Goal: Information Seeking & Learning: Learn about a topic

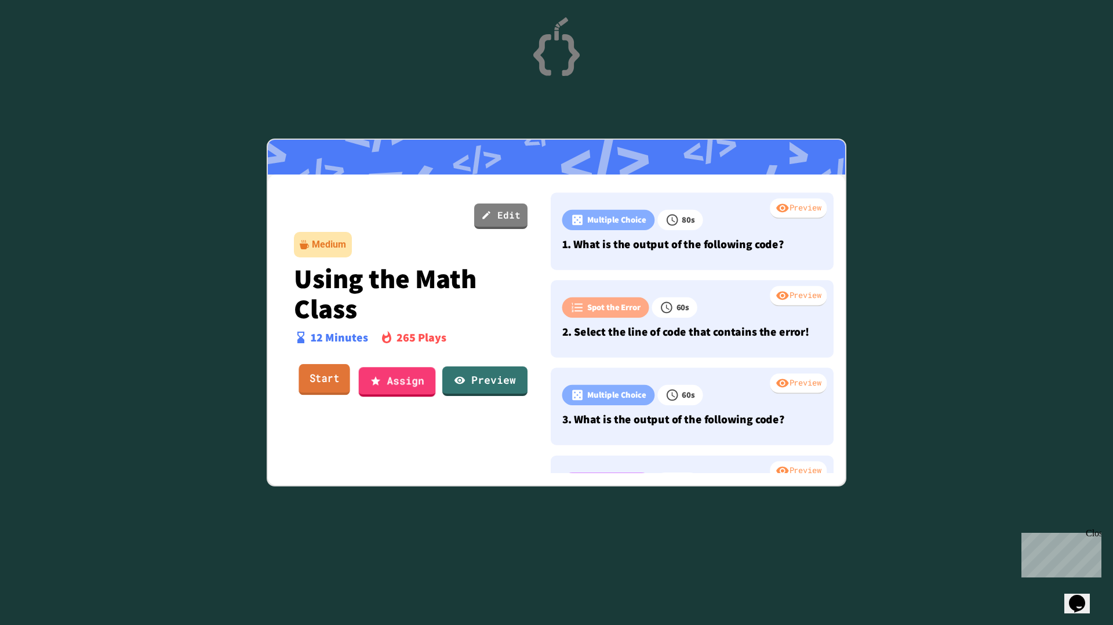
click at [322, 378] on link "Start" at bounding box center [323, 379] width 51 height 31
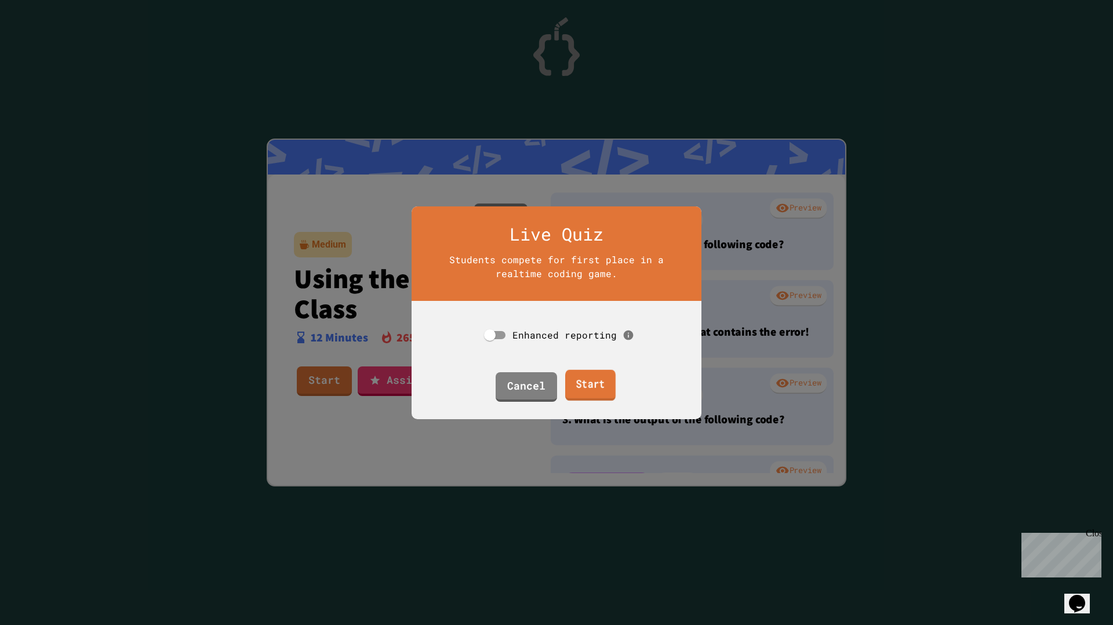
click at [590, 398] on link "Start" at bounding box center [590, 384] width 50 height 31
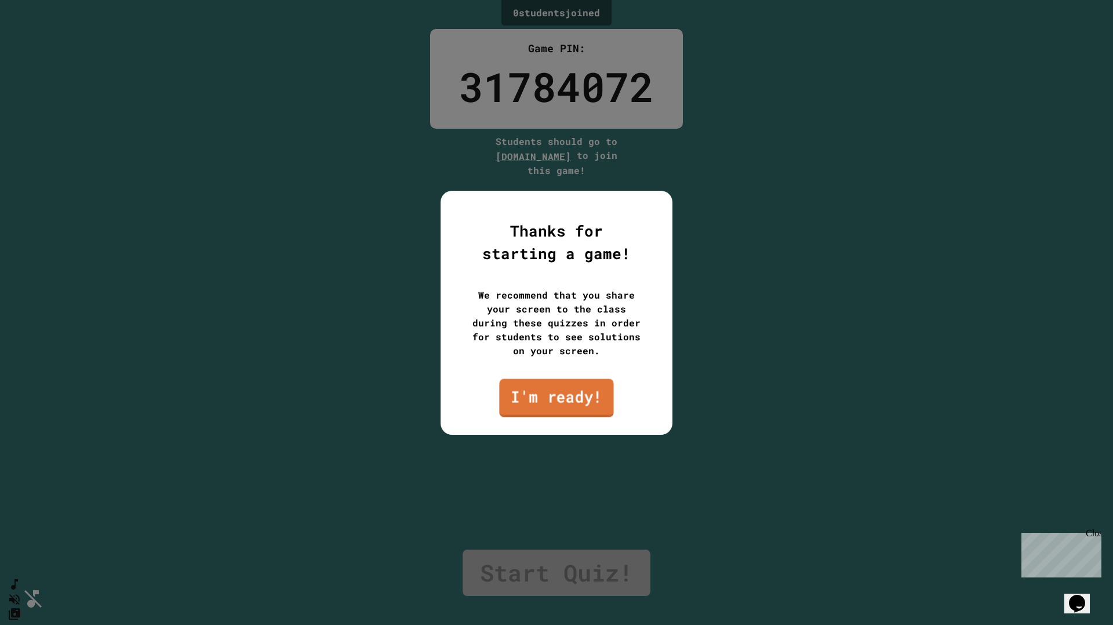
click at [562, 399] on link "I'm ready!" at bounding box center [556, 397] width 114 height 38
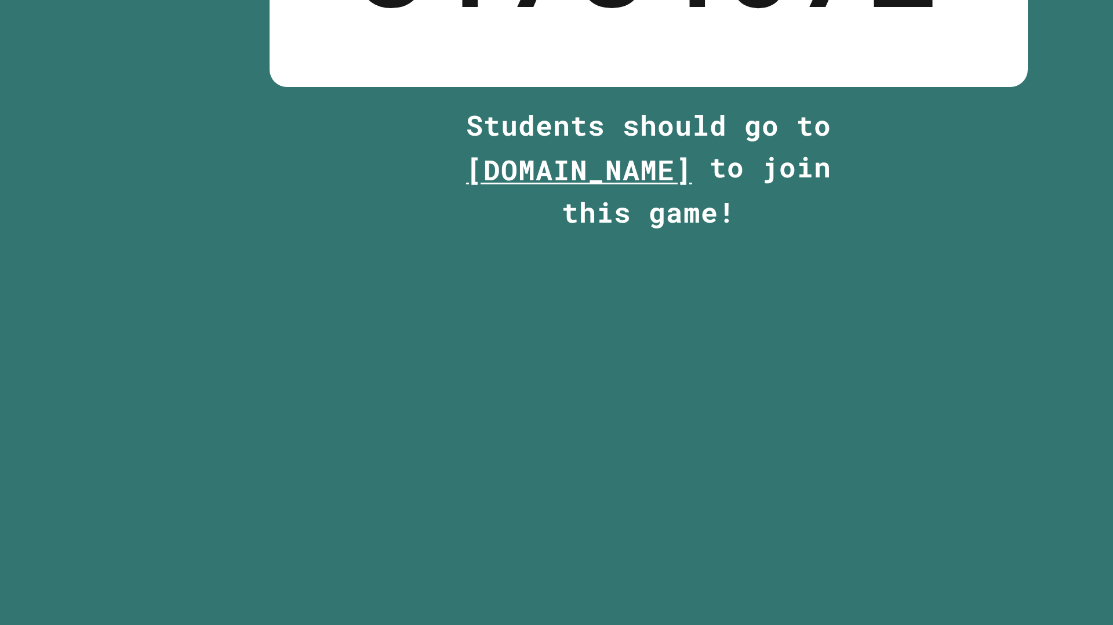
drag, startPoint x: 484, startPoint y: 157, endPoint x: 585, endPoint y: 155, distance: 100.3
click at [585, 155] on div "Students should go to play.juicemind.com to join this game!" at bounding box center [556, 155] width 145 height 43
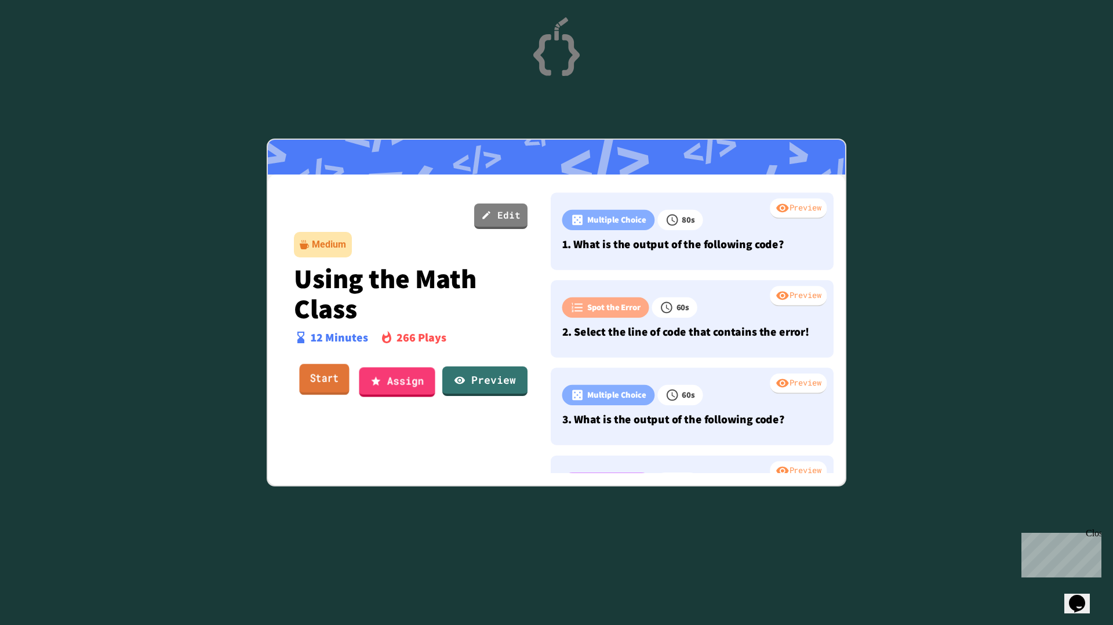
click at [330, 382] on link "Start" at bounding box center [324, 379] width 50 height 31
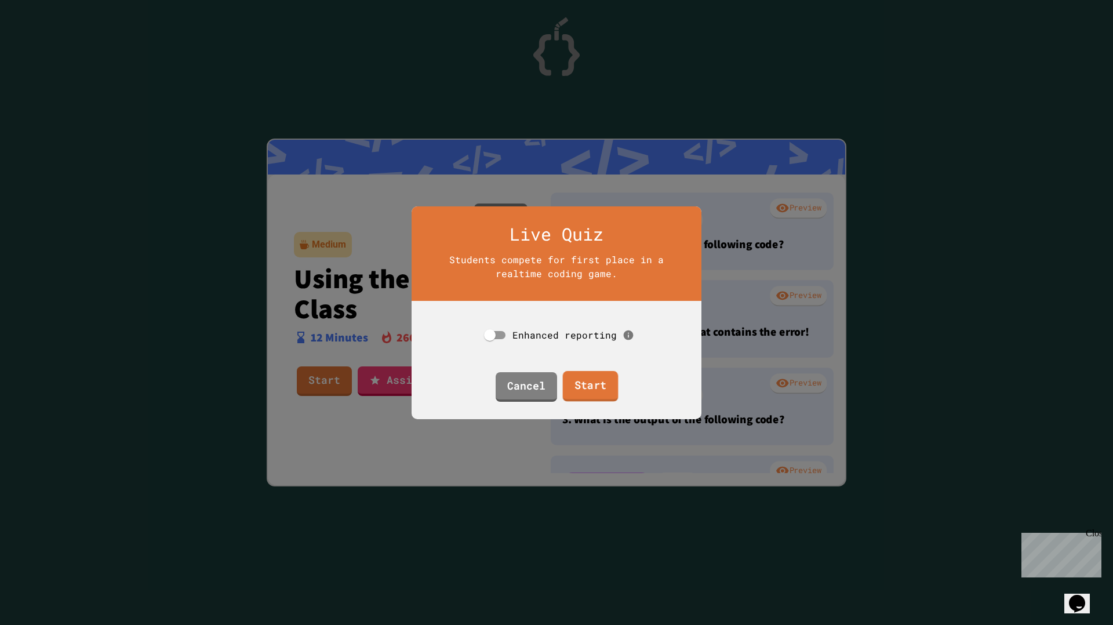
click at [602, 387] on link "Start" at bounding box center [590, 385] width 56 height 31
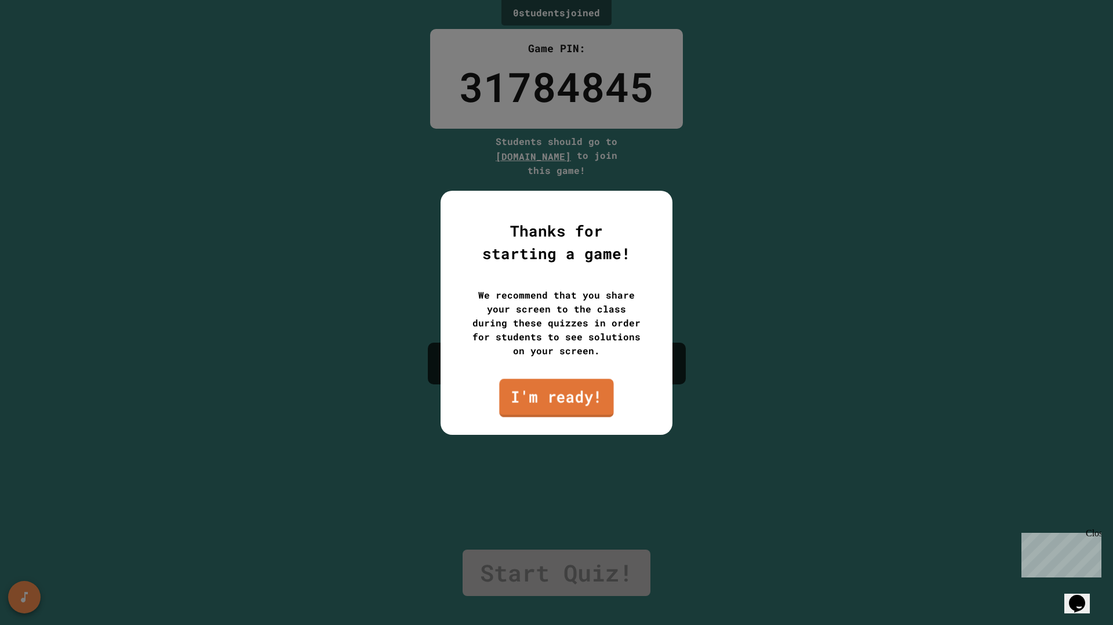
click at [593, 392] on link "I'm ready!" at bounding box center [556, 397] width 114 height 38
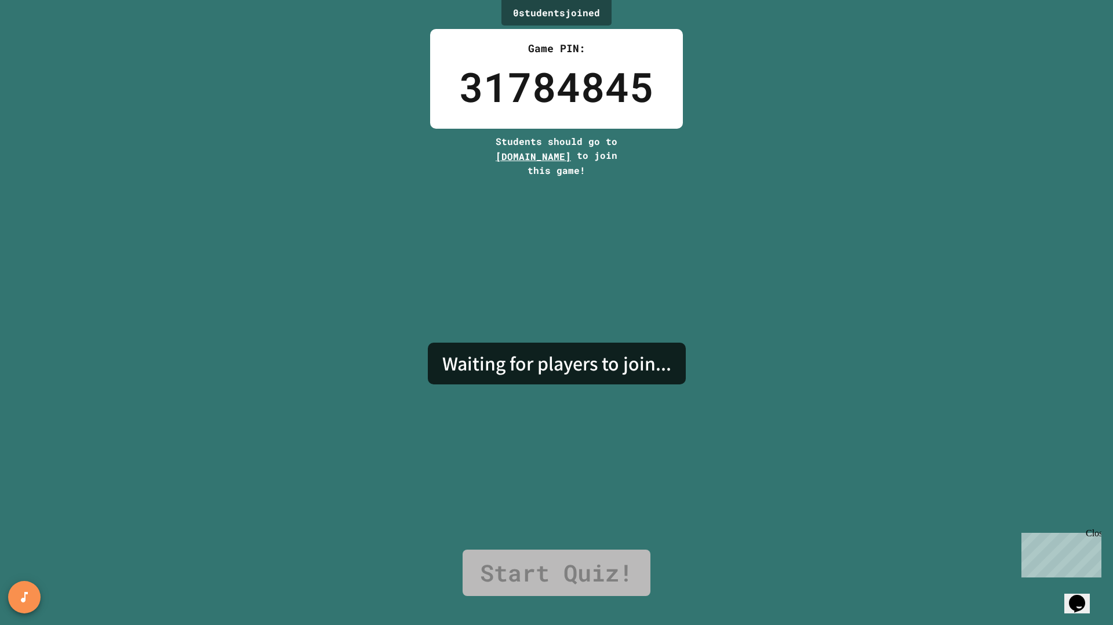
click at [679, 190] on div "Waiting for players to join..." at bounding box center [557, 363] width 258 height 372
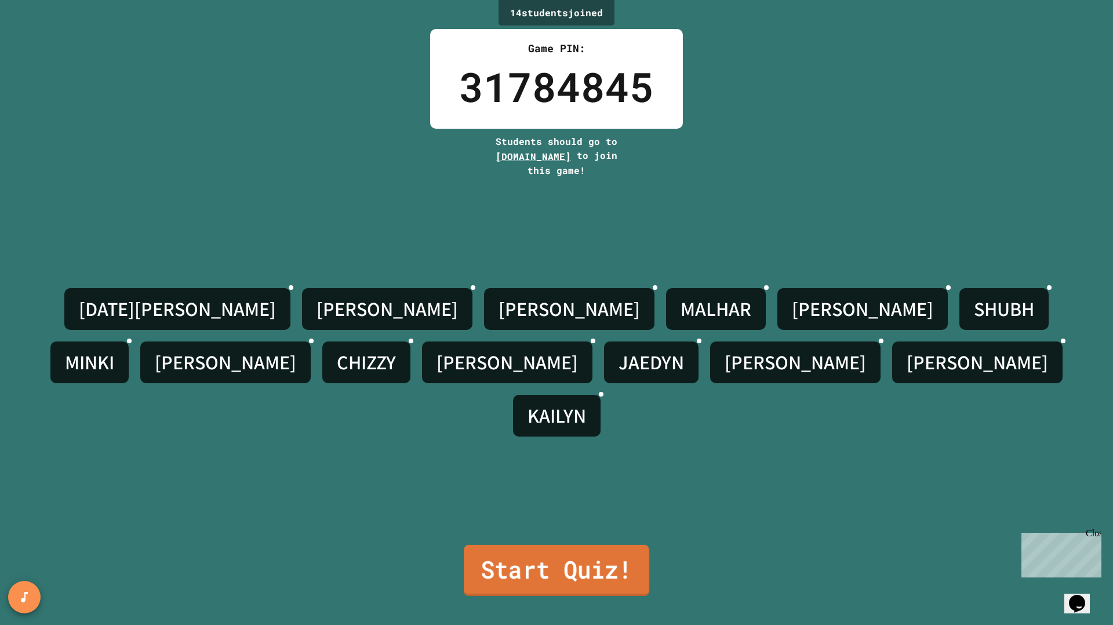
click at [545, 566] on link "Start Quiz!" at bounding box center [556, 570] width 185 height 51
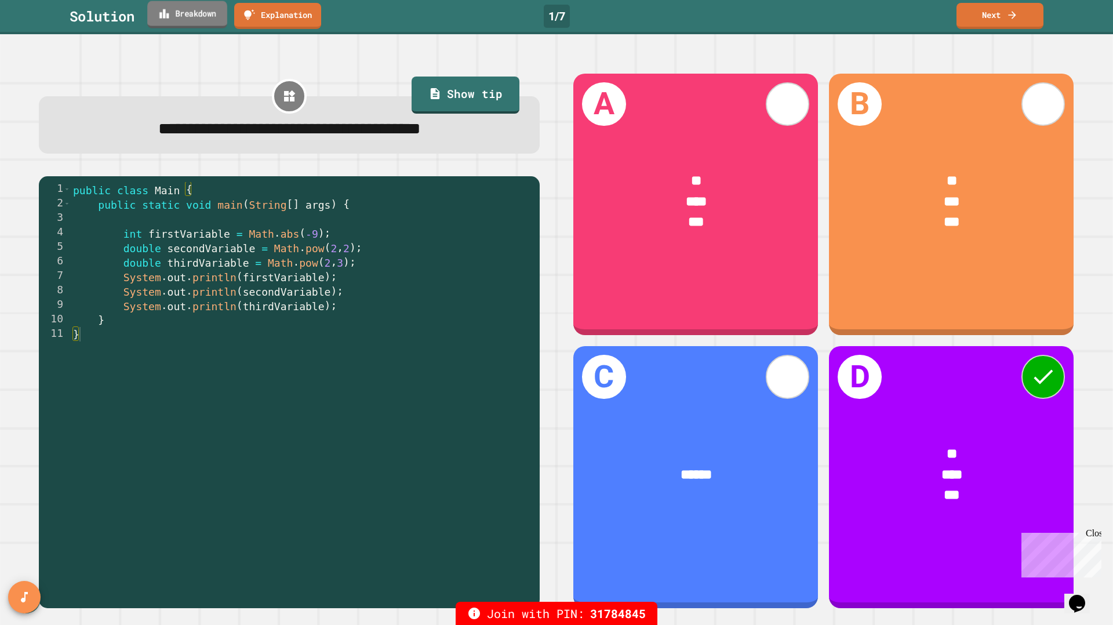
click at [223, 21] on link "Breakdown" at bounding box center [187, 14] width 80 height 27
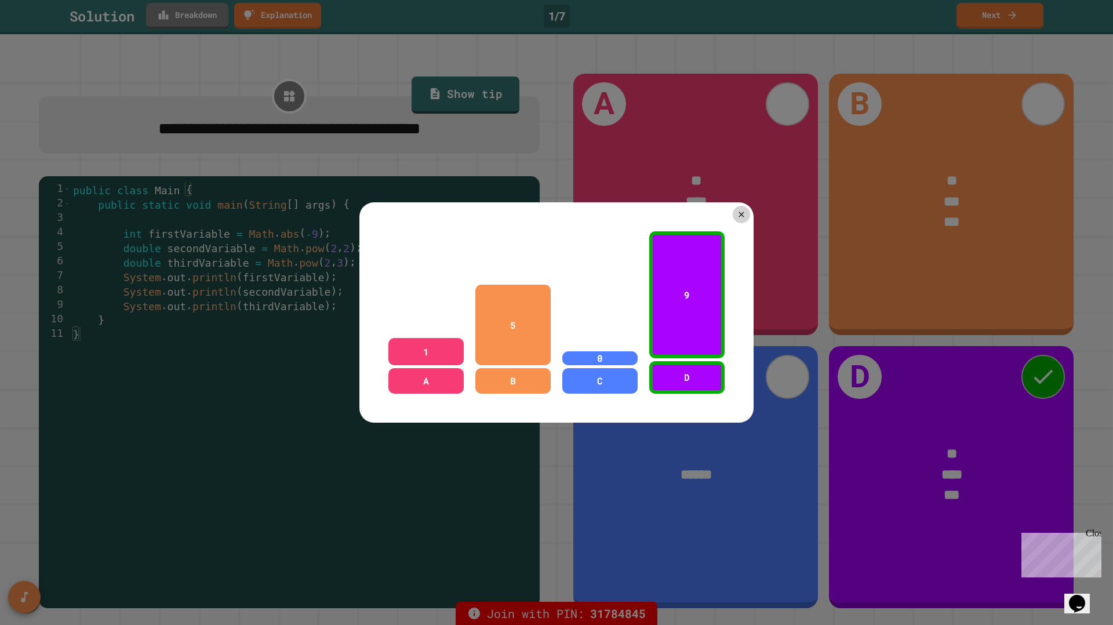
click at [672, 312] on div "9" at bounding box center [686, 294] width 75 height 127
click at [540, 327] on div "5" at bounding box center [512, 325] width 75 height 81
click at [542, 323] on div "5" at bounding box center [512, 325] width 75 height 81
click at [744, 212] on icon at bounding box center [741, 215] width 6 height 6
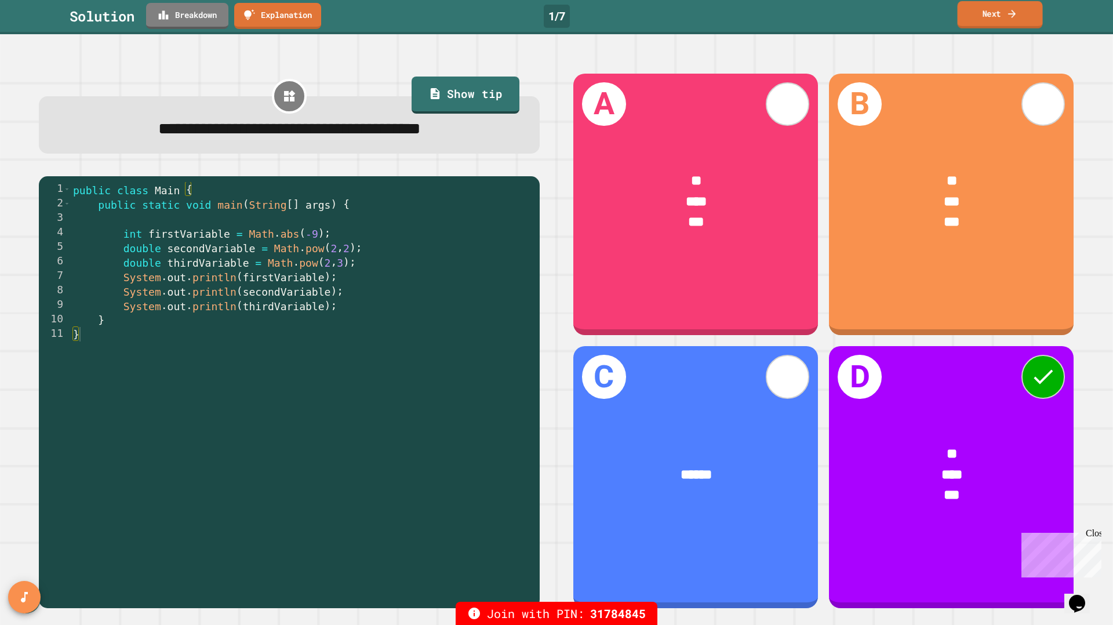
click at [1004, 14] on link "Next" at bounding box center [999, 14] width 85 height 27
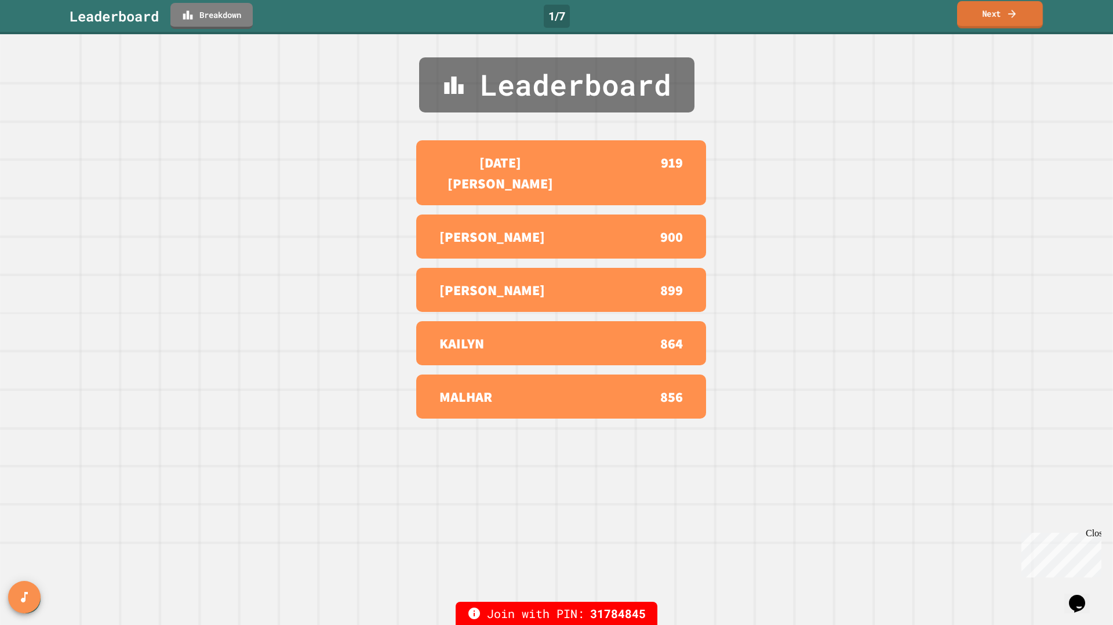
click at [982, 16] on link "Next" at bounding box center [1000, 14] width 86 height 27
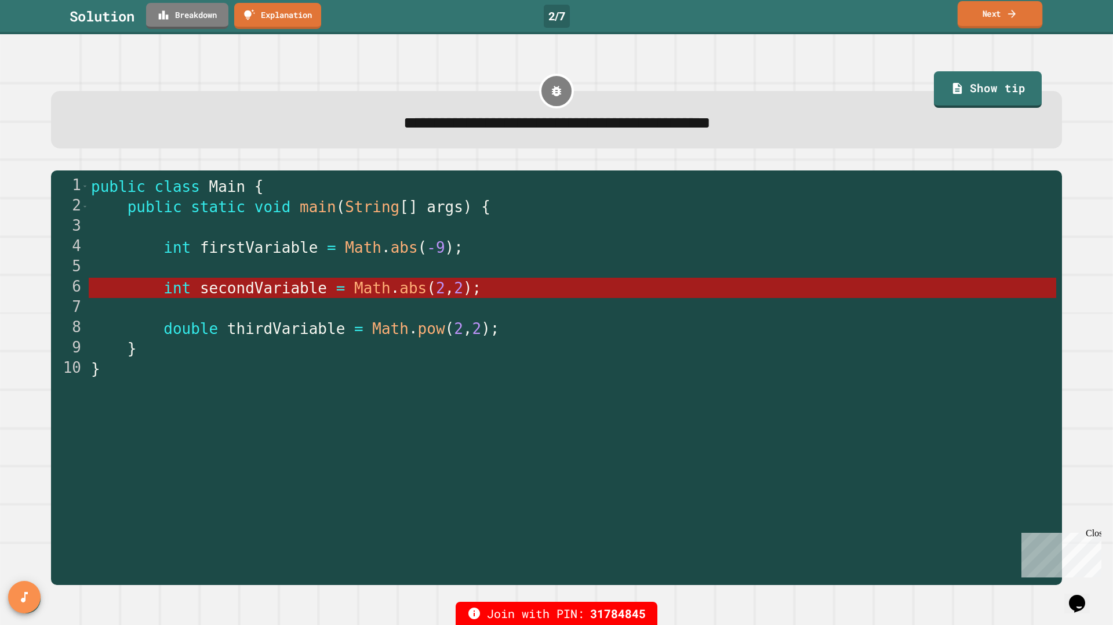
click at [983, 19] on link "Next" at bounding box center [999, 14] width 85 height 27
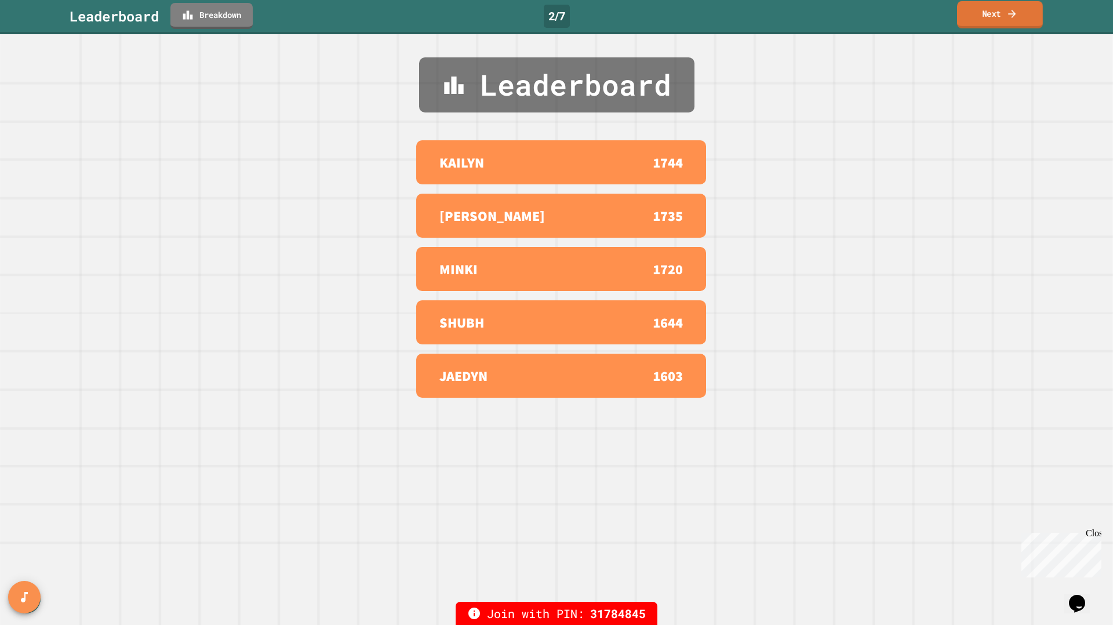
click at [983, 19] on link "Next" at bounding box center [1000, 14] width 86 height 27
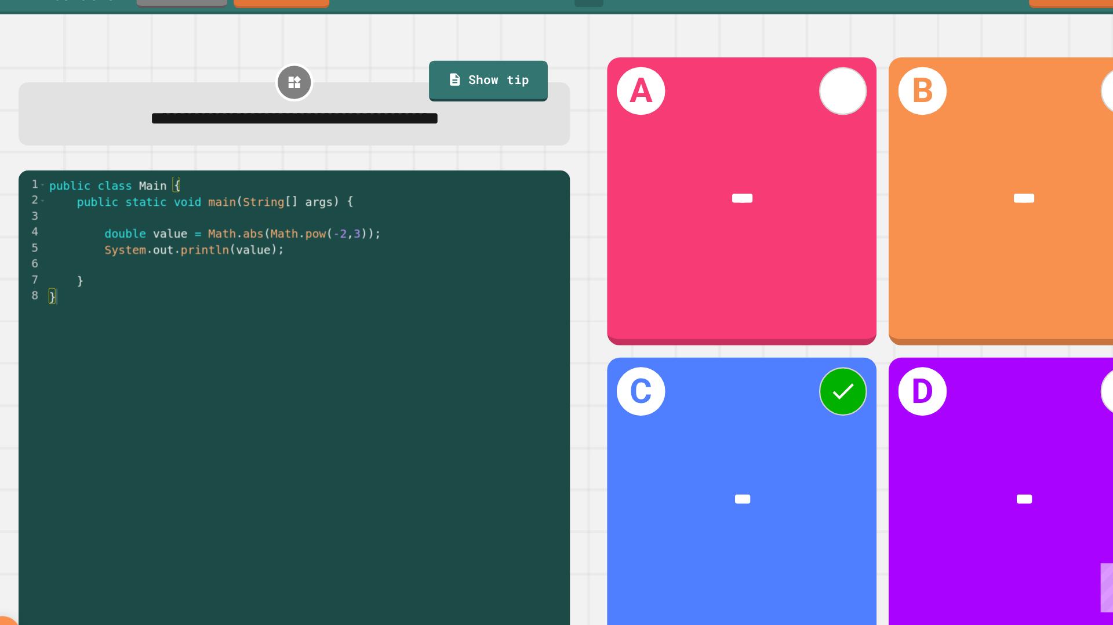
click at [250, 233] on div "public class Main { public static void main ( String [ ] args ) { double value …" at bounding box center [298, 399] width 469 height 435
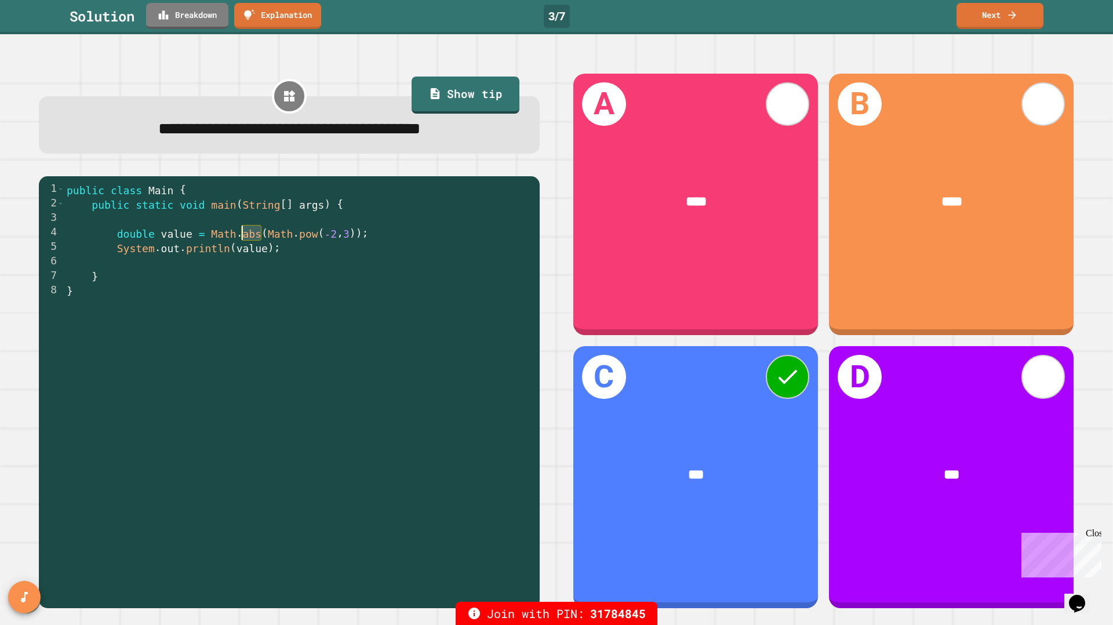
click at [253, 236] on div "public class Main { public static void main ( String [ ] args ) { double value …" at bounding box center [298, 399] width 469 height 435
click at [290, 237] on div "public class Main { public static void main ( String [ ] args ) { double value …" at bounding box center [298, 399] width 469 height 435
click at [321, 238] on div "public class Main { public static void main ( String [ ] args ) { double value …" at bounding box center [298, 399] width 469 height 435
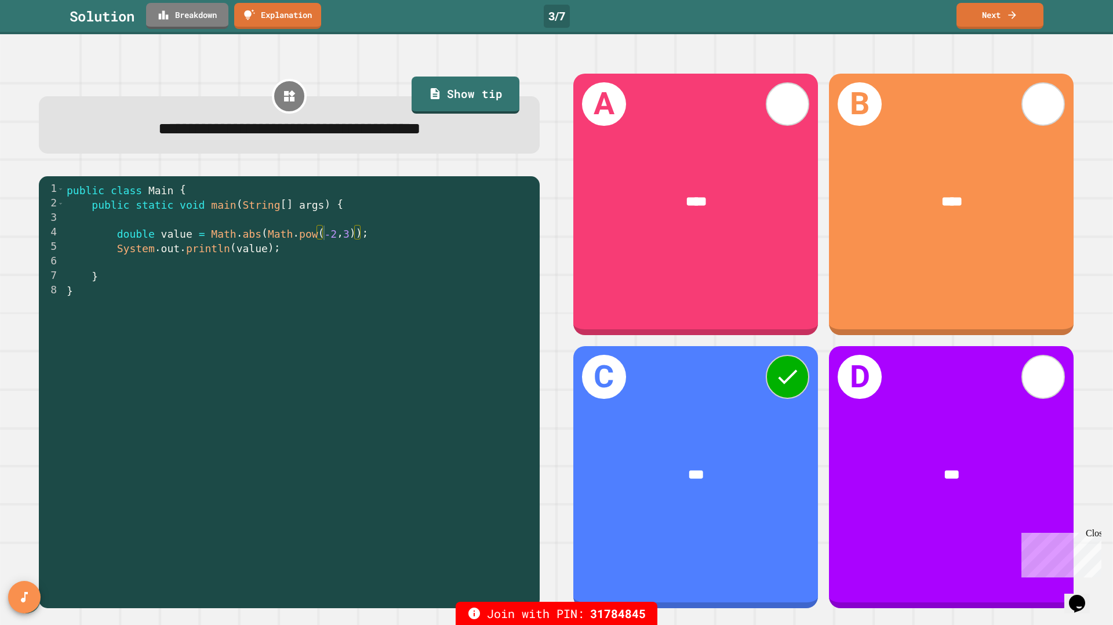
click at [516, 175] on div "**********" at bounding box center [289, 340] width 534 height 568
click at [996, 12] on link "Next" at bounding box center [999, 14] width 79 height 27
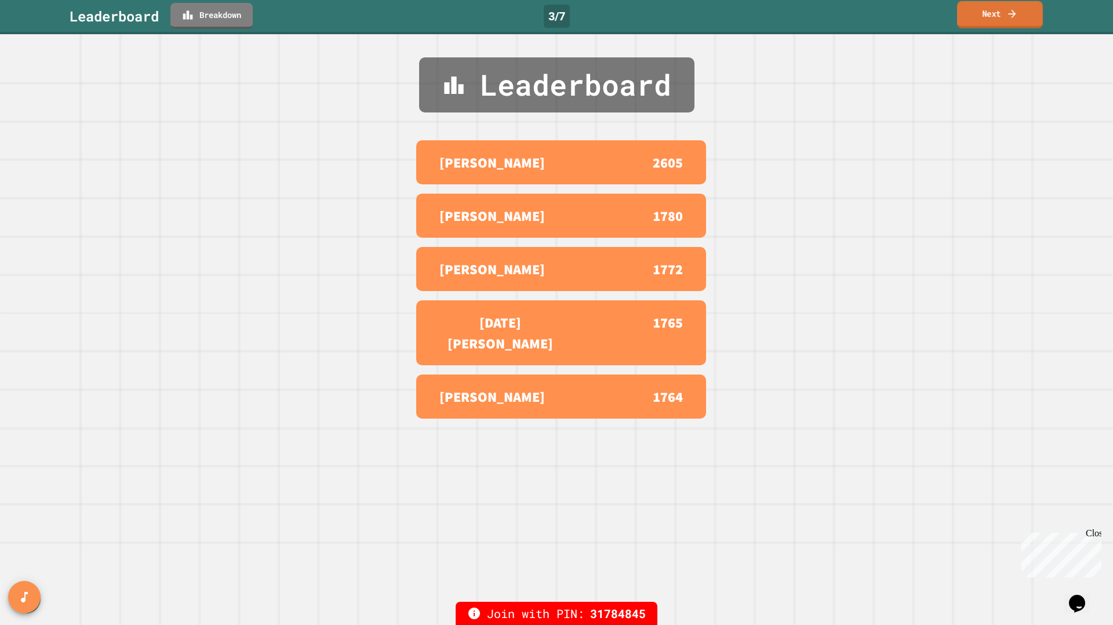
click at [996, 12] on link "Next" at bounding box center [1000, 14] width 86 height 27
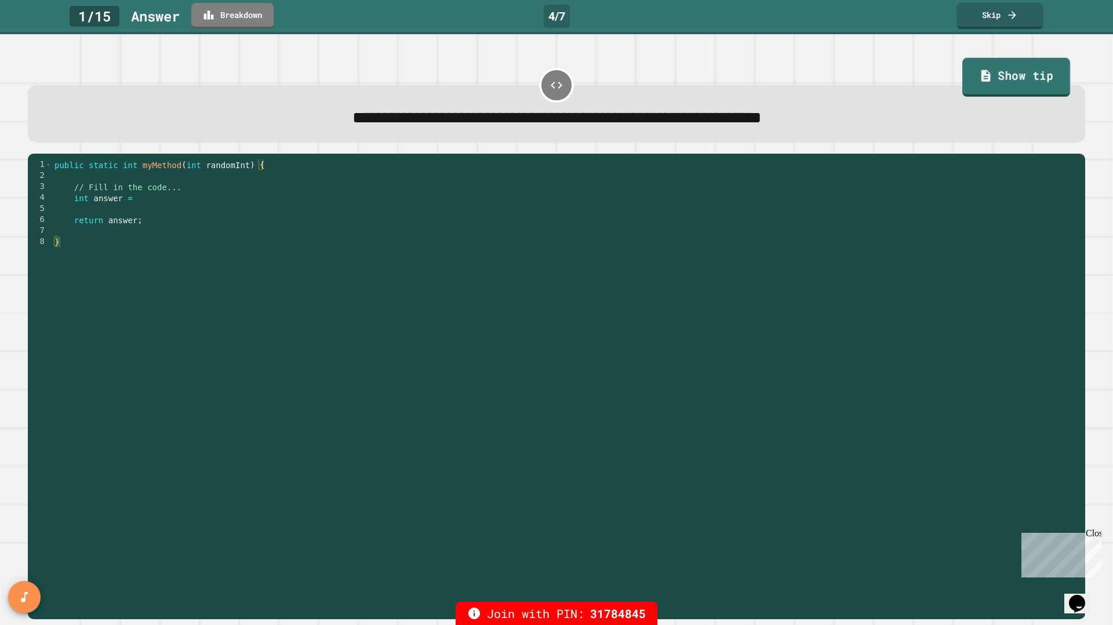
click at [1004, 77] on link "Show tip" at bounding box center [1016, 77] width 108 height 39
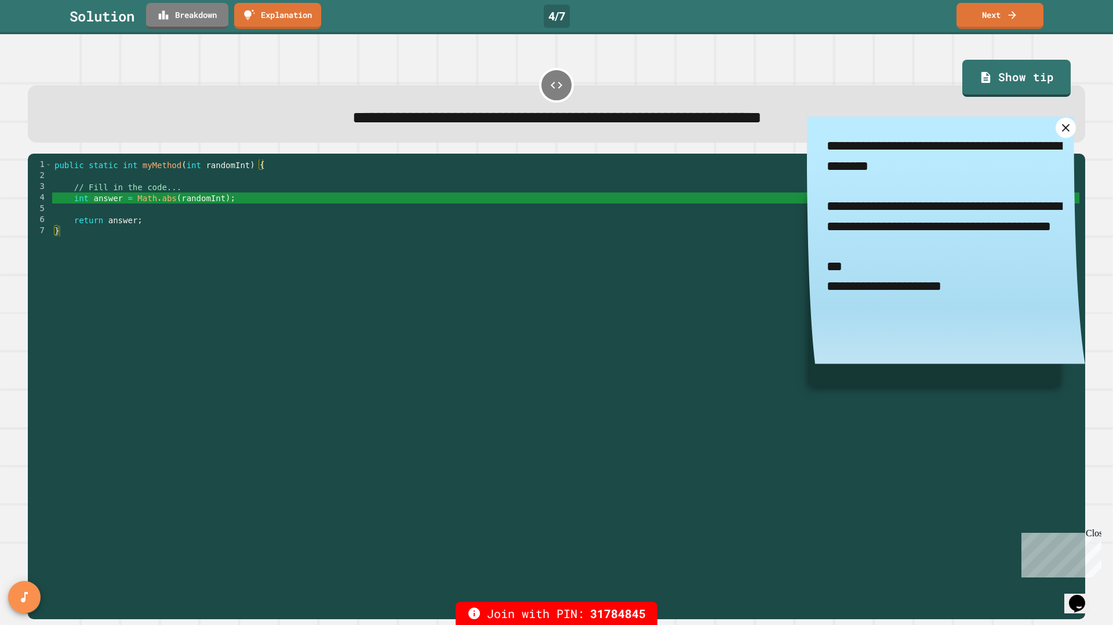
click at [1062, 130] on icon at bounding box center [1065, 127] width 13 height 13
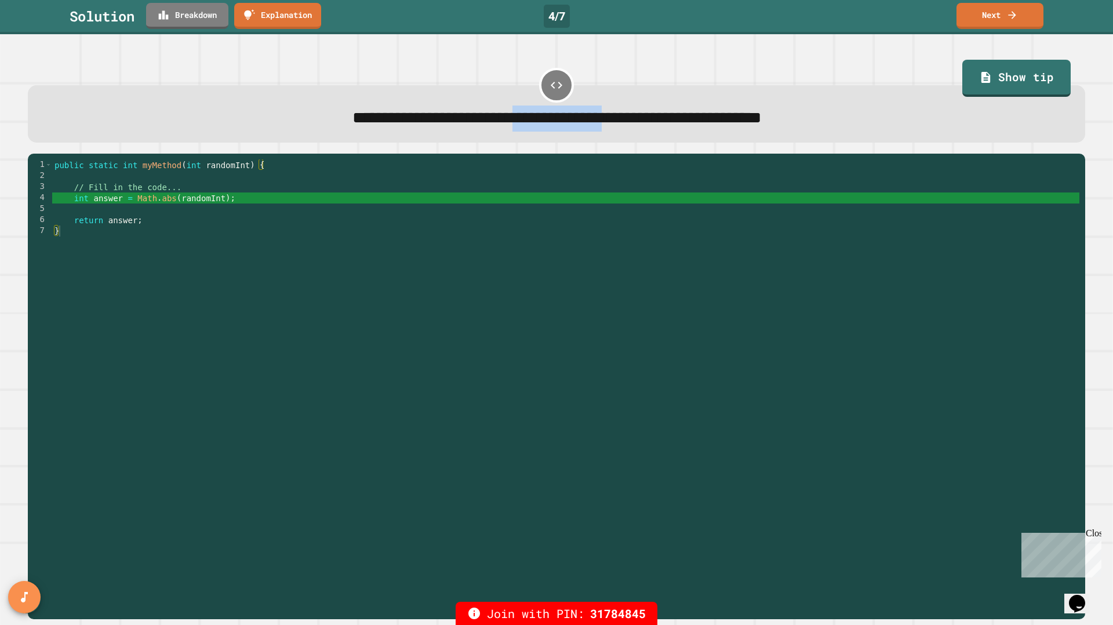
drag, startPoint x: 484, startPoint y: 125, endPoint x: 622, endPoint y: 134, distance: 138.2
click at [623, 133] on div "**********" at bounding box center [556, 113] width 1057 height 57
click at [625, 119] on span "**********" at bounding box center [556, 118] width 409 height 16
drag, startPoint x: 768, startPoint y: 117, endPoint x: 884, endPoint y: 114, distance: 116.5
click at [885, 113] on div "**********" at bounding box center [557, 117] width 1016 height 25
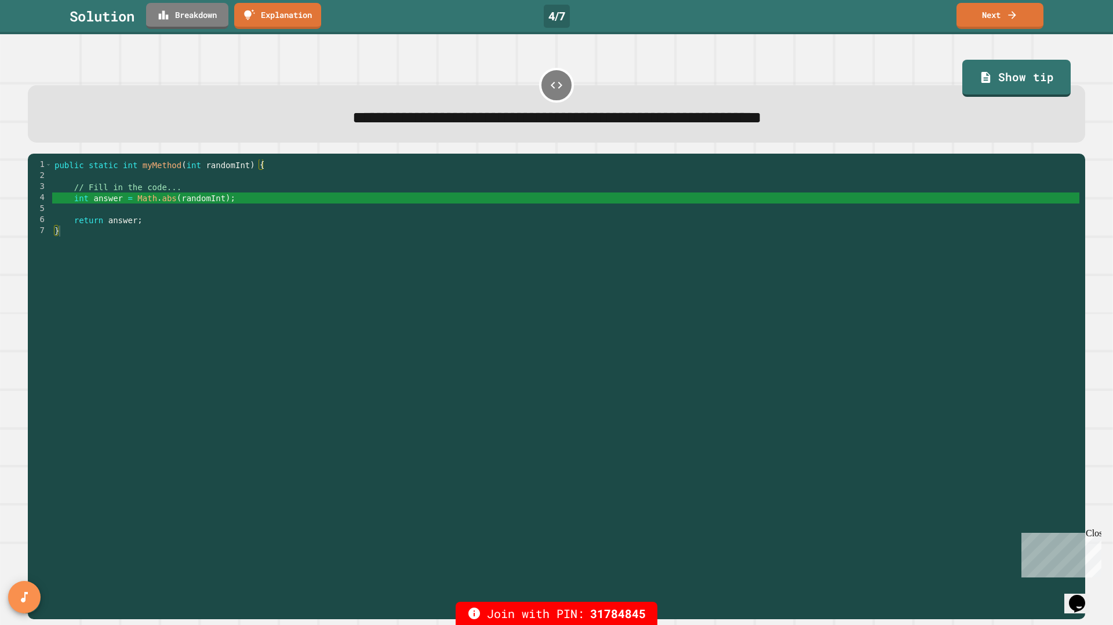
click at [515, 126] on span "**********" at bounding box center [556, 118] width 409 height 16
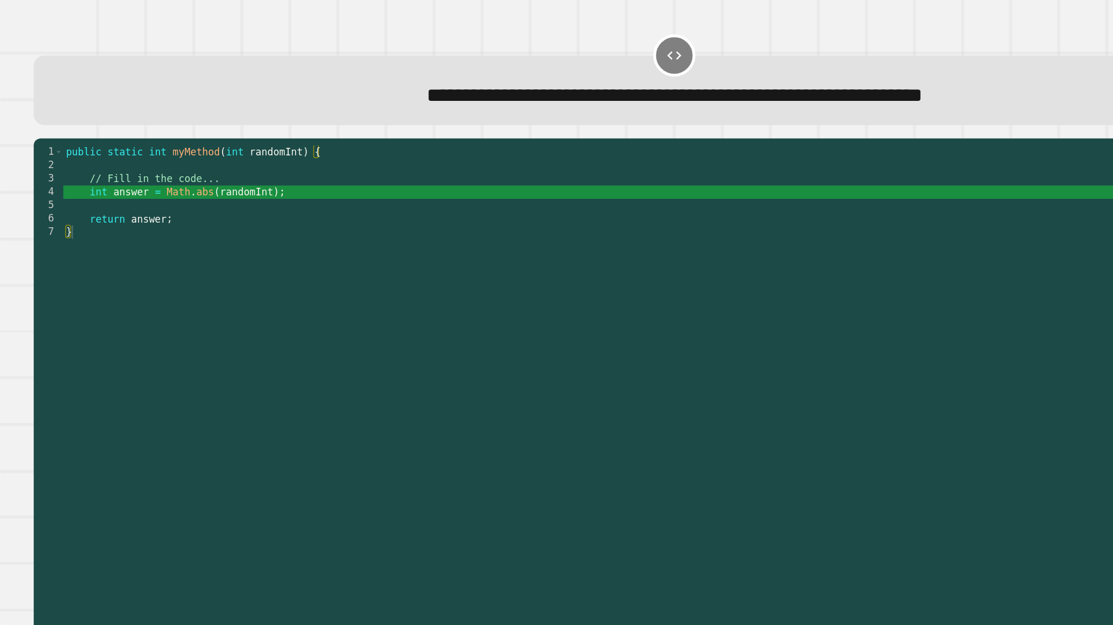
click at [213, 210] on div "public static int myMethod ( int randomInt ) { // Fill in the code... int answe…" at bounding box center [565, 390] width 1027 height 462
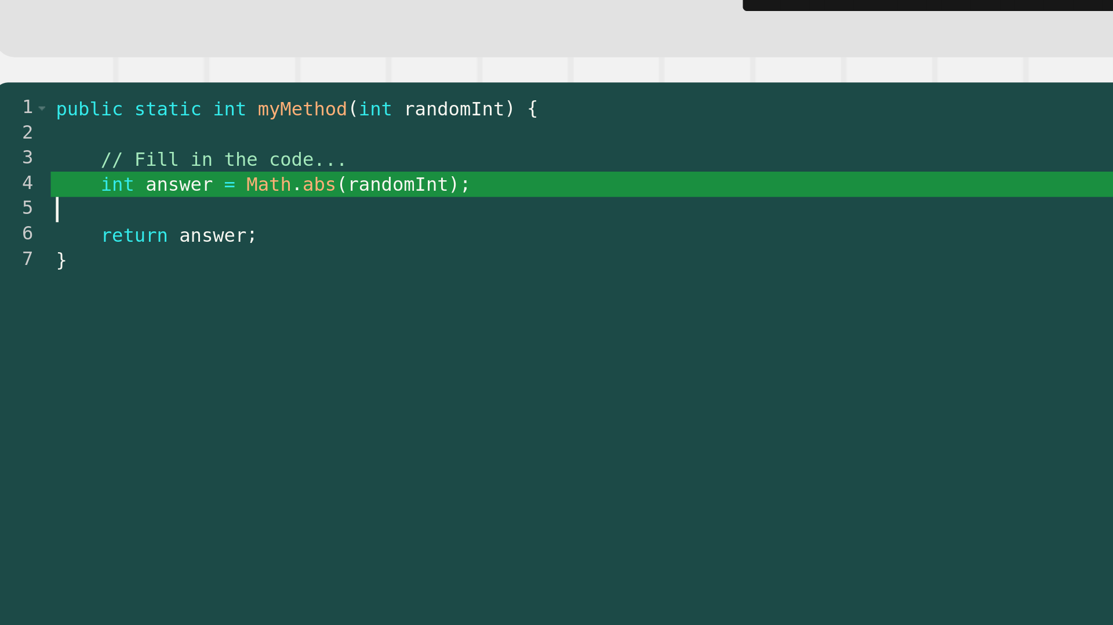
click at [148, 204] on div "public static int myMethod ( int randomInt ) { // Fill in the code... int answe…" at bounding box center [565, 390] width 1027 height 462
drag, startPoint x: 139, startPoint y: 201, endPoint x: 177, endPoint y: 201, distance: 38.8
click at [177, 201] on div "public static int myMethod ( int randomInt ) { // Fill in the code... int answe…" at bounding box center [565, 390] width 1027 height 462
click at [191, 198] on div "public static int myMethod ( int randomInt ) { // Fill in the code... int answe…" at bounding box center [565, 390] width 1027 height 462
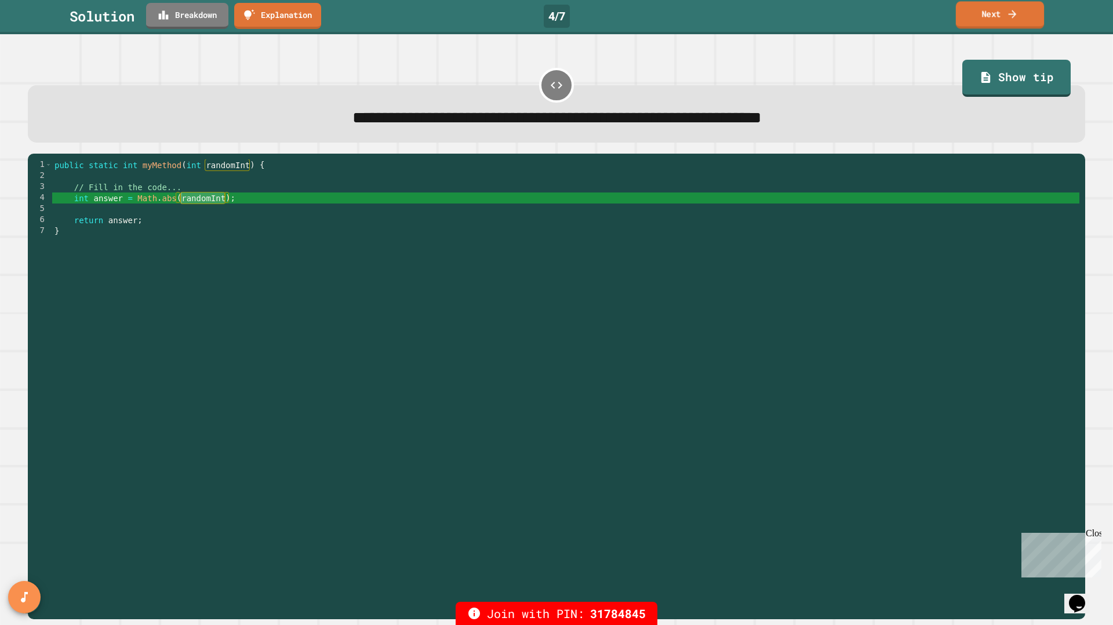
click at [997, 9] on link "Next" at bounding box center [1000, 14] width 88 height 27
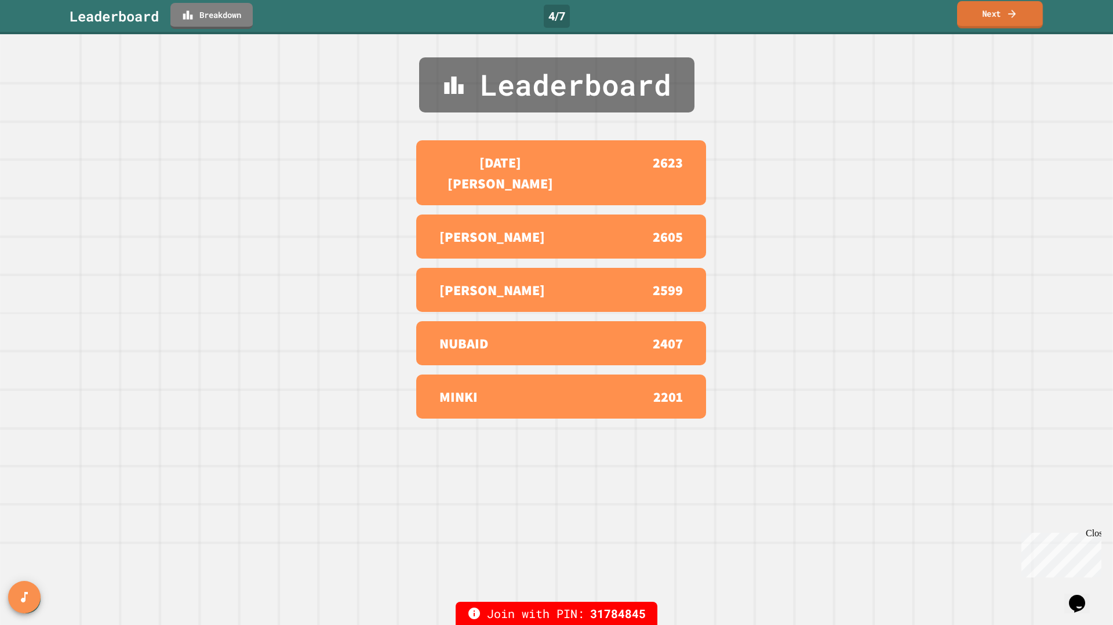
click at [1000, 7] on link "Next" at bounding box center [1000, 14] width 86 height 27
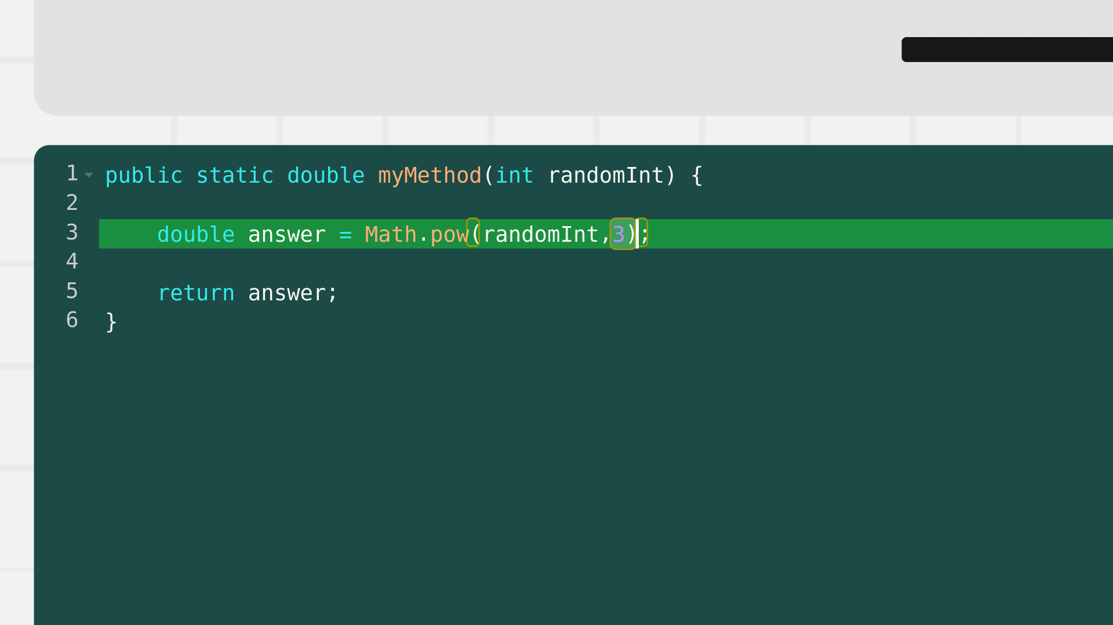
drag, startPoint x: 246, startPoint y: 188, endPoint x: 254, endPoint y: 188, distance: 8.1
click at [254, 188] on div "public static double myMethod ( int randomInt ) { double answer = Math . pow ( …" at bounding box center [565, 390] width 1027 height 462
click at [161, 189] on div "public static double myMethod ( int randomInt ) { double answer = Math . pow ( …" at bounding box center [565, 390] width 1027 height 462
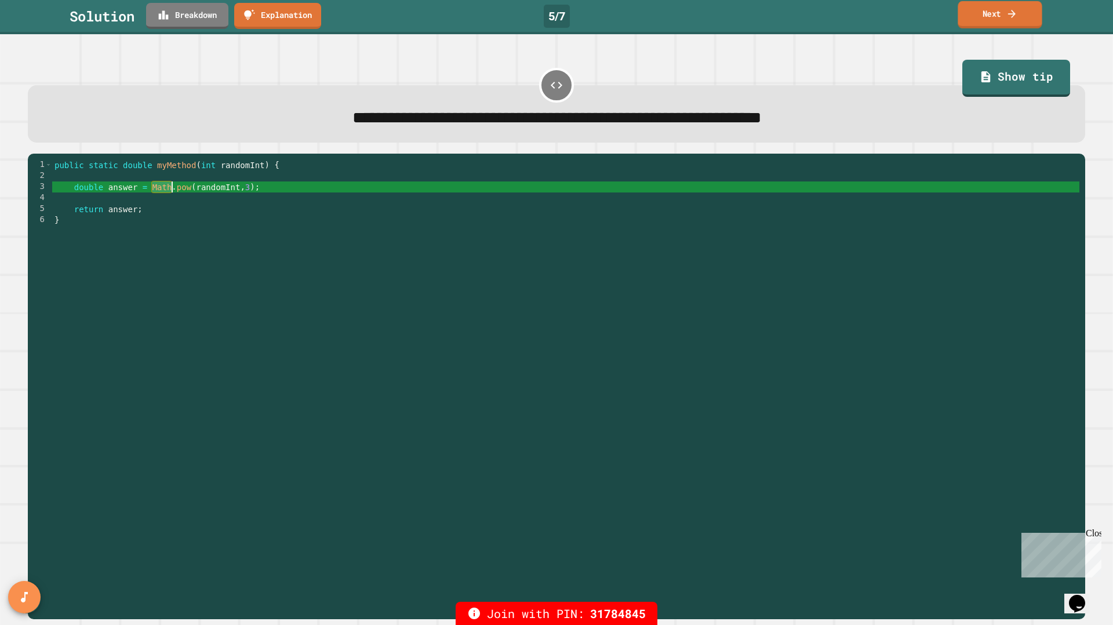
click at [1018, 24] on link "Next" at bounding box center [999, 14] width 84 height 27
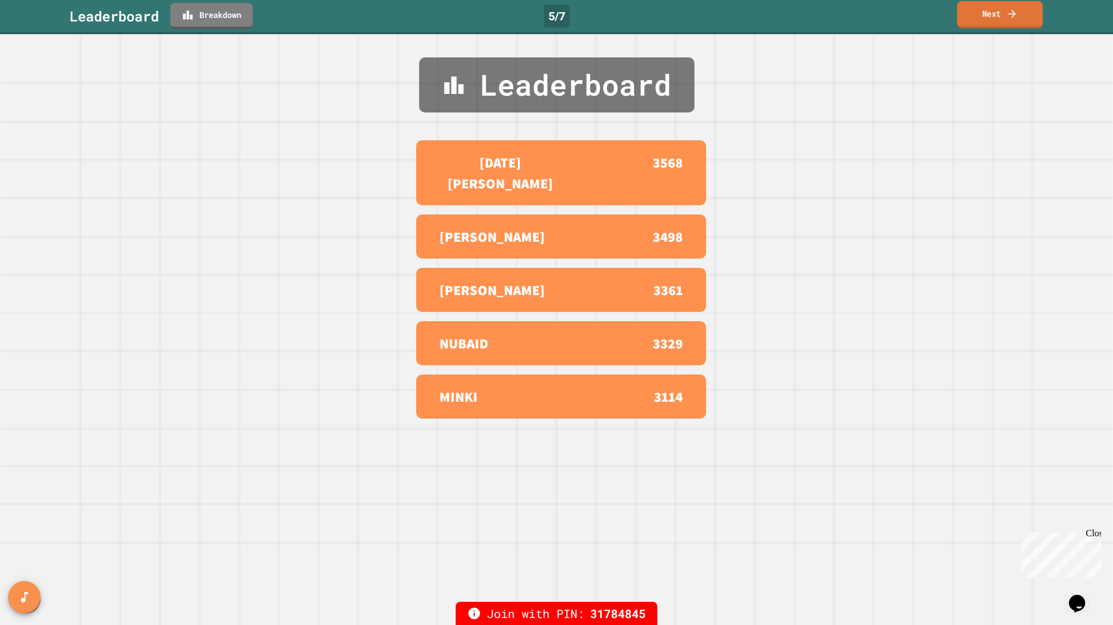
click at [999, 11] on link "Next" at bounding box center [1000, 14] width 86 height 27
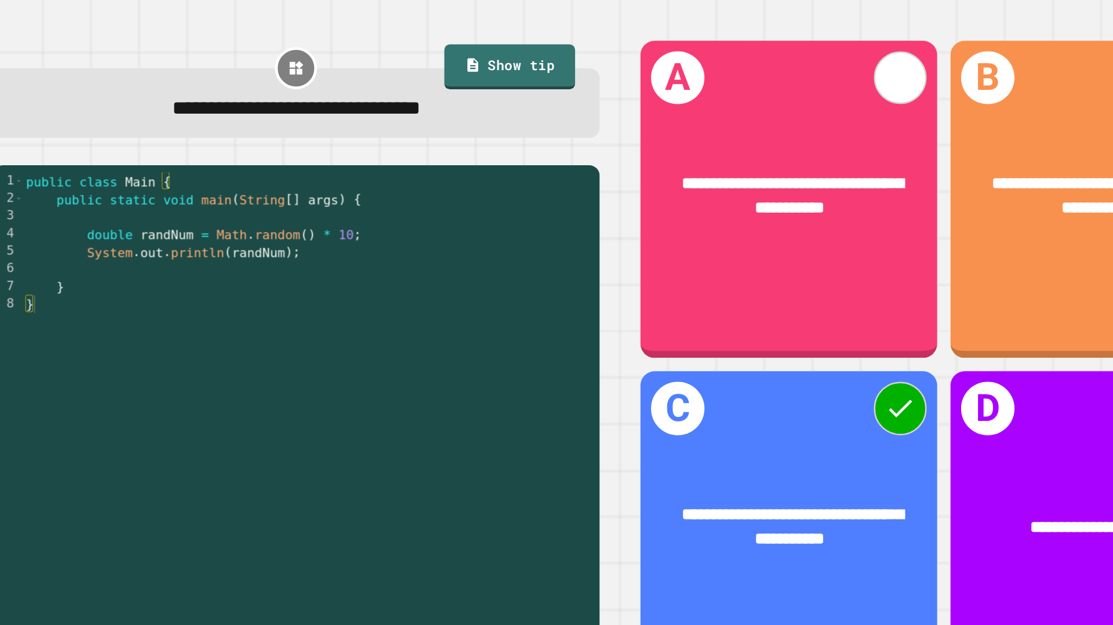
click at [262, 236] on div "public class Main { public static void main ( String [ ] args ) { double randNu…" at bounding box center [298, 399] width 469 height 435
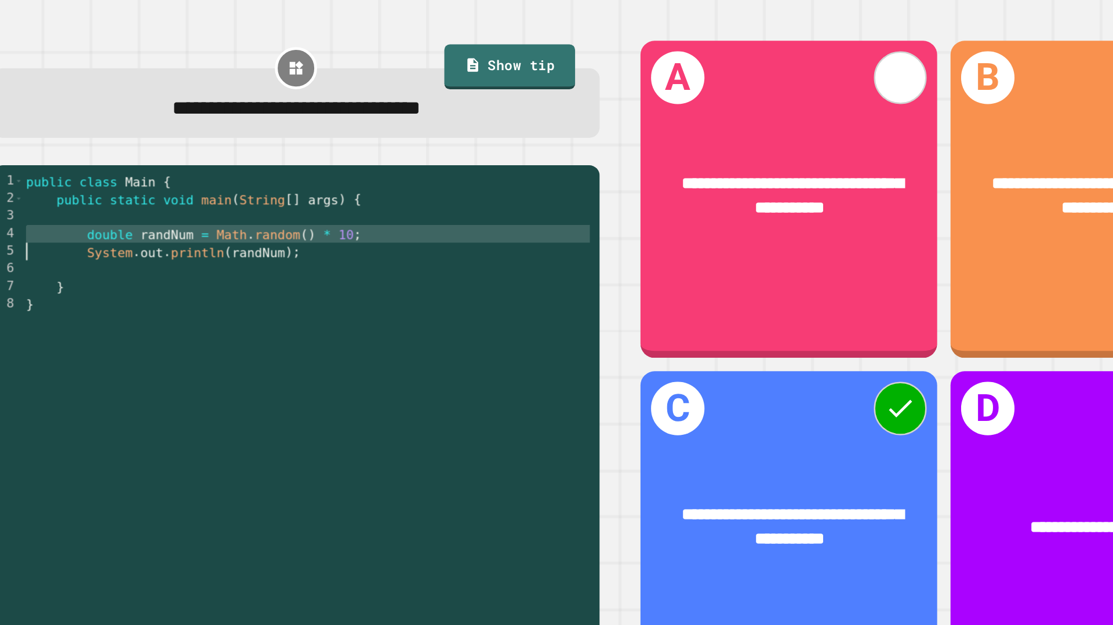
click at [262, 236] on div "public class Main { public static void main ( String [ ] args ) { double randNu…" at bounding box center [298, 399] width 469 height 435
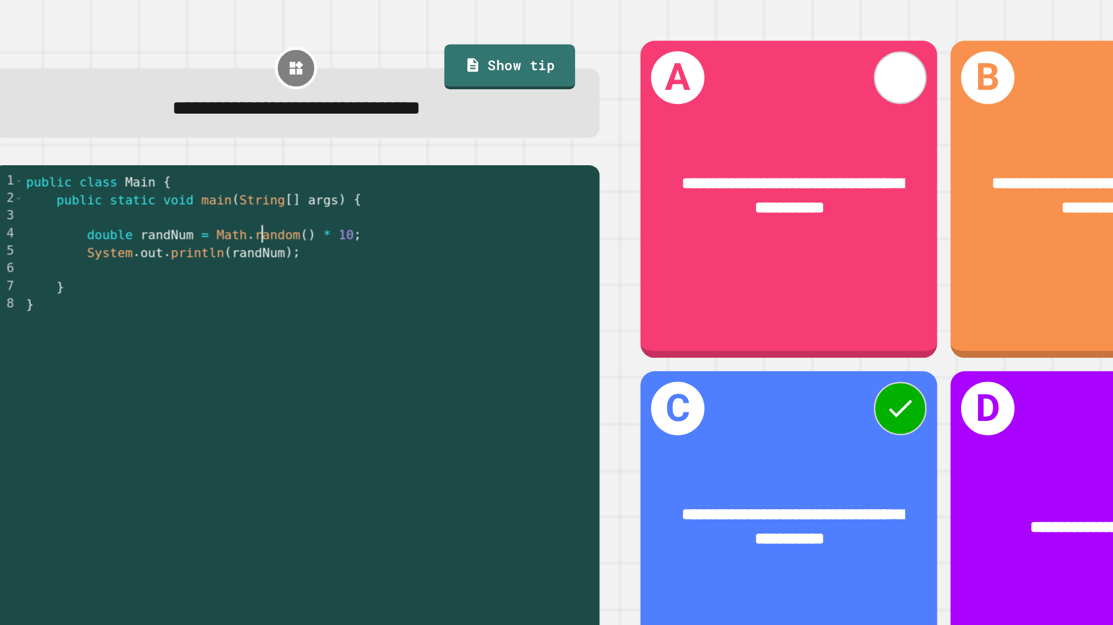
click at [262, 232] on div "public class Main { public static void main ( String [ ] args ) { double randNu…" at bounding box center [298, 399] width 469 height 435
click at [331, 232] on div "public class Main { public static void main ( String [ ] args ) { double randNu…" at bounding box center [298, 399] width 469 height 435
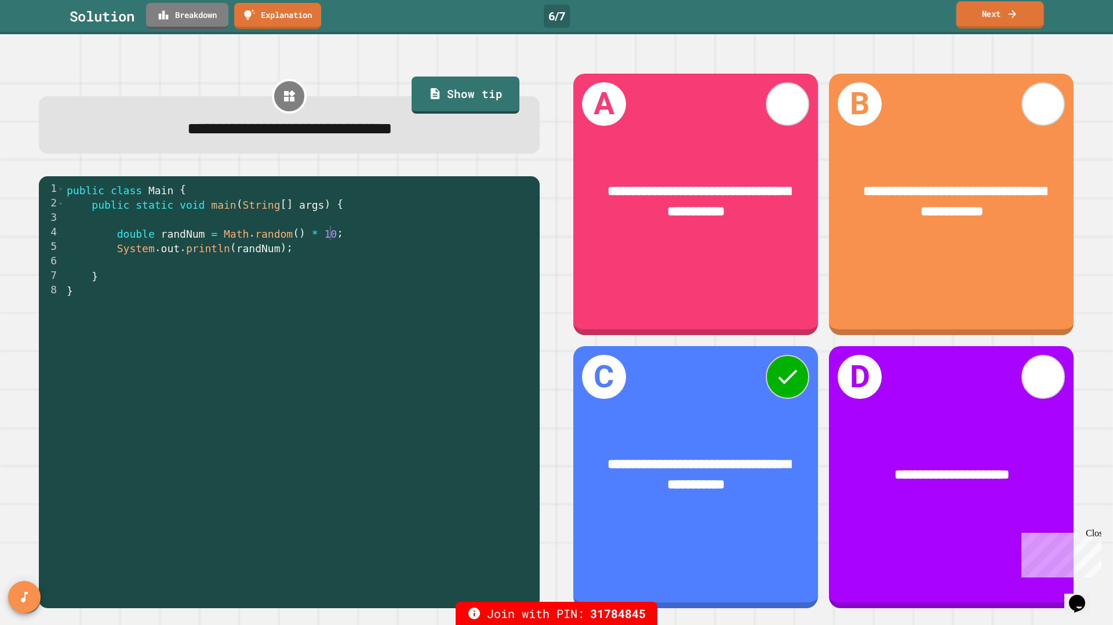
click at [1008, 14] on icon at bounding box center [1012, 14] width 12 height 12
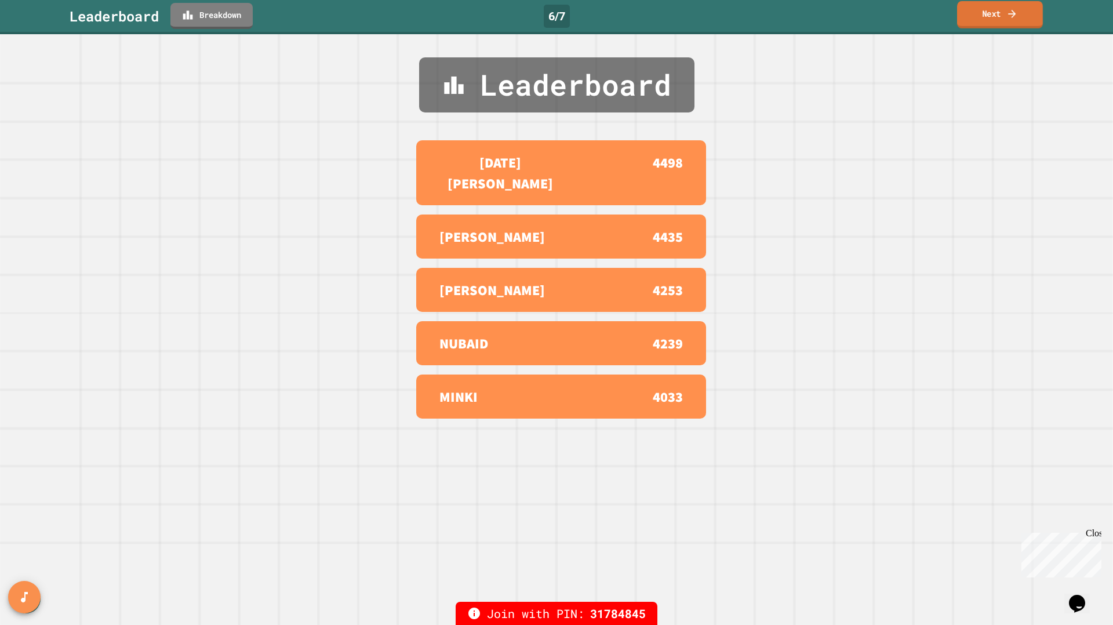
click at [1008, 14] on icon at bounding box center [1012, 14] width 12 height 12
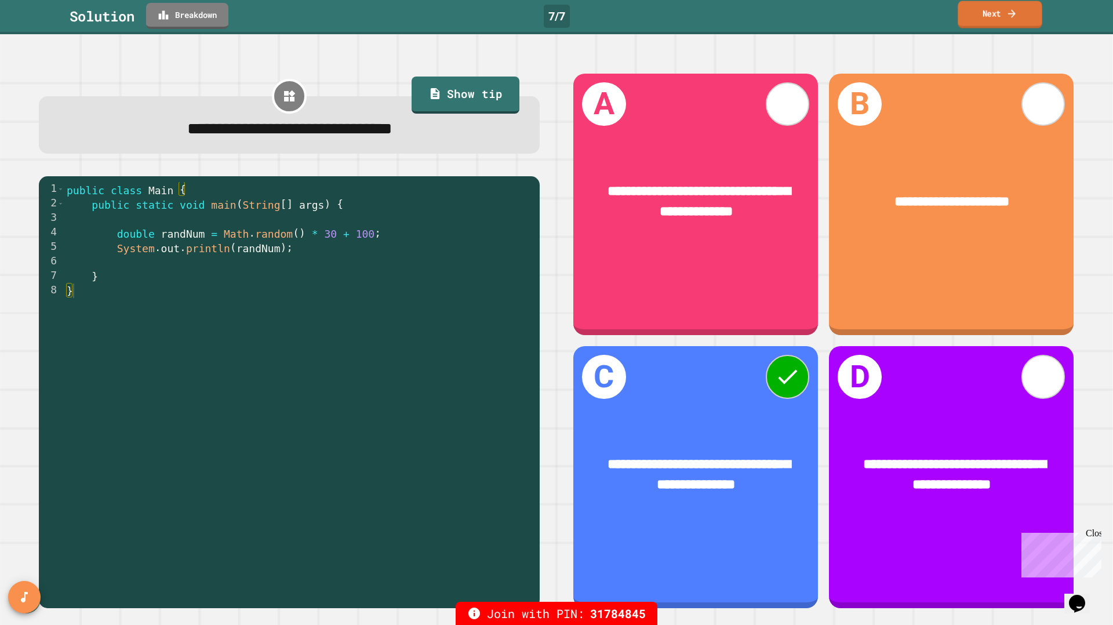
click at [989, 17] on link "Next" at bounding box center [999, 14] width 84 height 27
